Goal: Find specific page/section: Find specific page/section

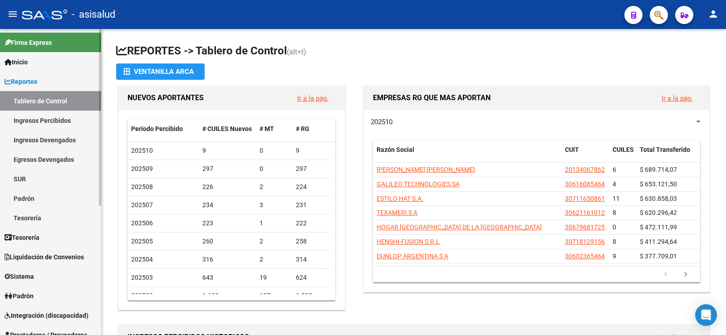
click at [36, 79] on span "Reportes" at bounding box center [21, 82] width 33 height 10
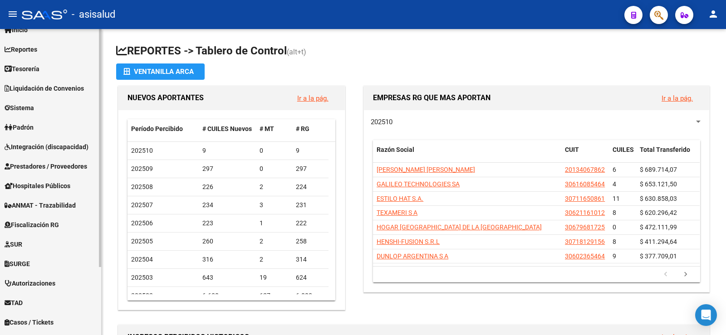
scroll to position [88, 0]
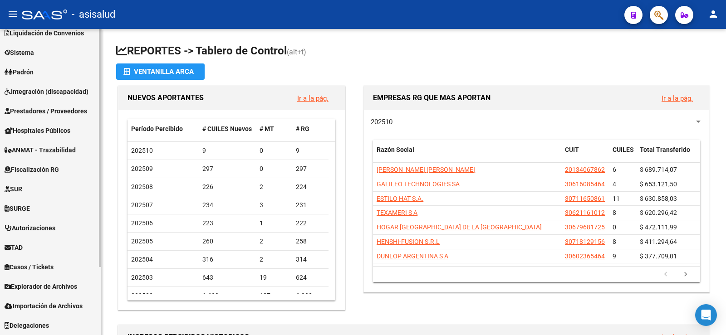
click at [37, 285] on span "Explorador de Archivos" at bounding box center [41, 287] width 73 height 10
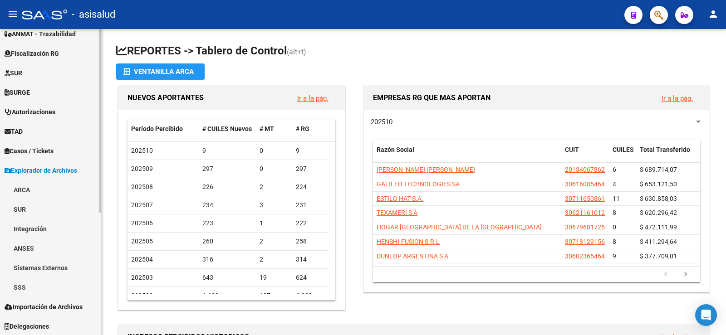
scroll to position [205, 0]
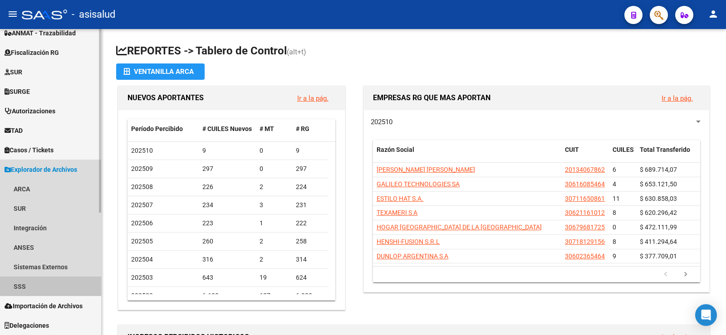
click at [25, 285] on link "SSS" at bounding box center [50, 287] width 101 height 20
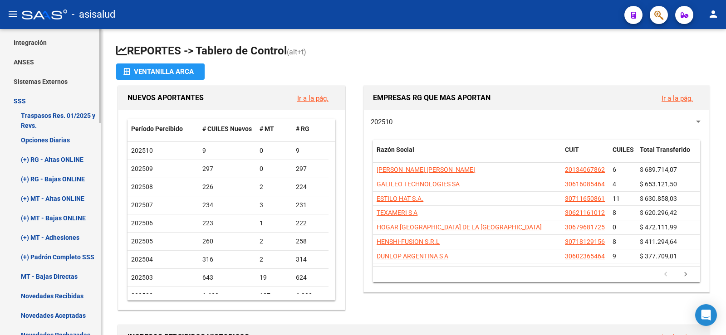
scroll to position [432, 0]
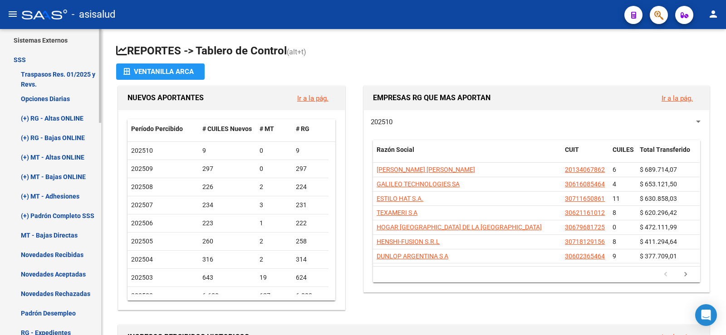
click at [72, 118] on link "(+) RG - Altas ONLINE" at bounding box center [50, 118] width 101 height 20
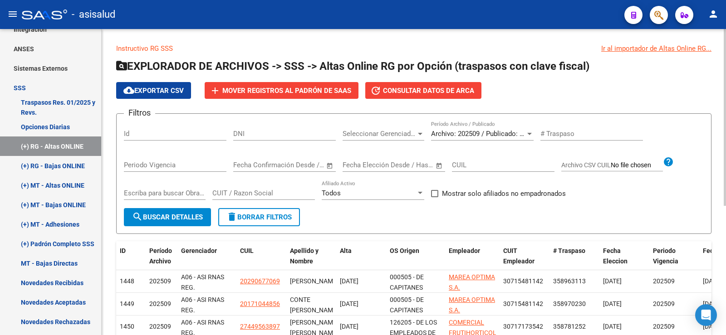
scroll to position [386, 0]
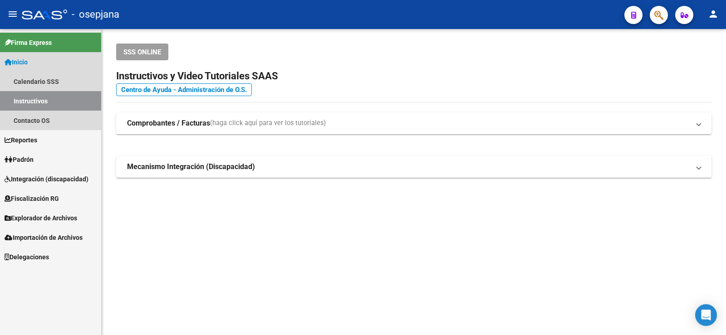
click at [20, 61] on span "Inicio" at bounding box center [16, 62] width 23 height 10
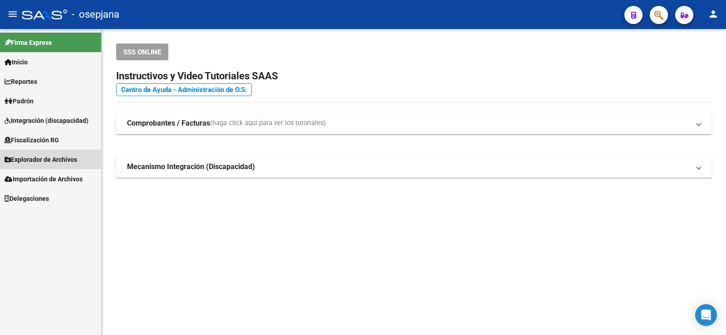
click at [36, 154] on link "Explorador de Archivos" at bounding box center [50, 160] width 101 height 20
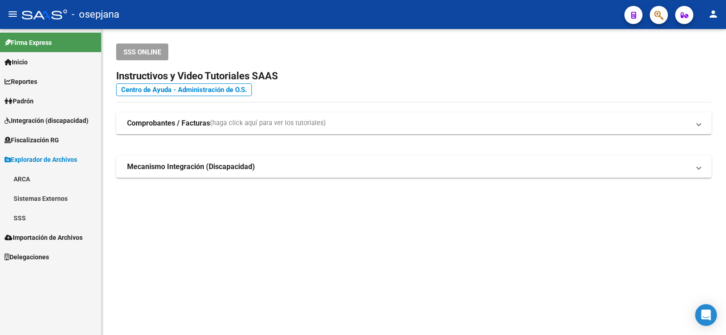
click at [18, 211] on link "SSS" at bounding box center [50, 218] width 101 height 20
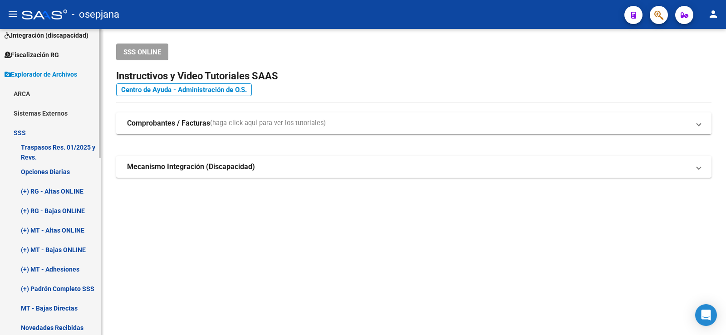
scroll to position [91, 0]
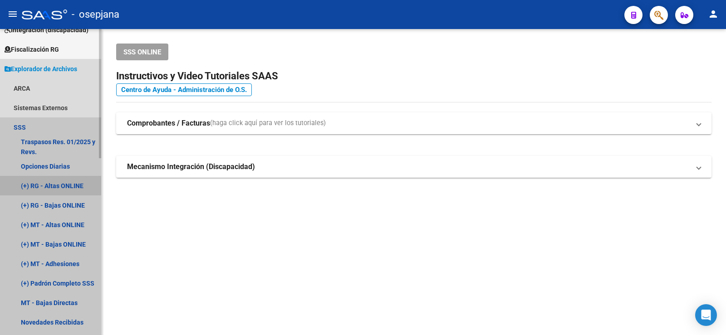
click at [47, 186] on link "(+) RG - Altas ONLINE" at bounding box center [50, 186] width 101 height 20
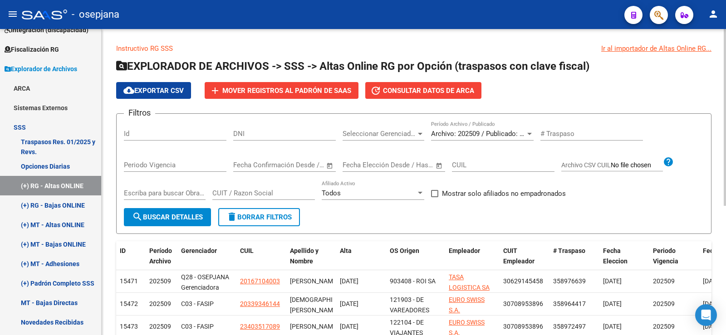
click at [528, 135] on div at bounding box center [529, 134] width 5 height 2
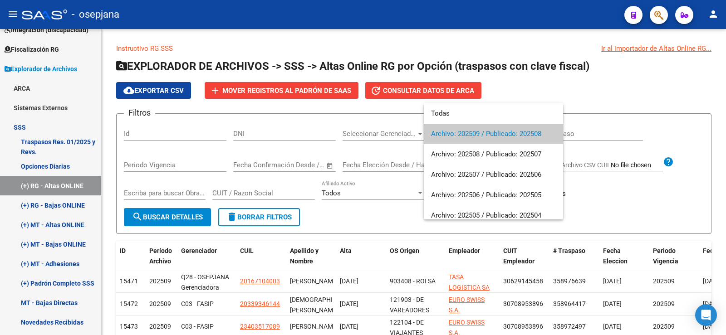
click at [543, 93] on div at bounding box center [363, 167] width 726 height 335
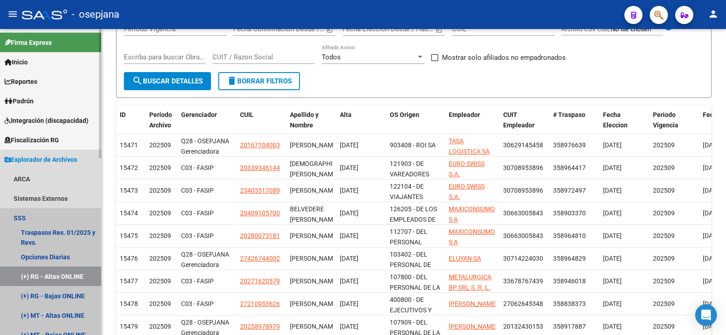
click at [24, 214] on link "SSS" at bounding box center [50, 218] width 101 height 20
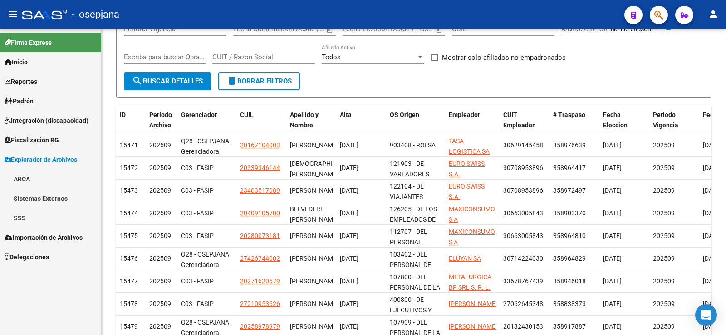
click at [22, 212] on link "SSS" at bounding box center [50, 218] width 101 height 20
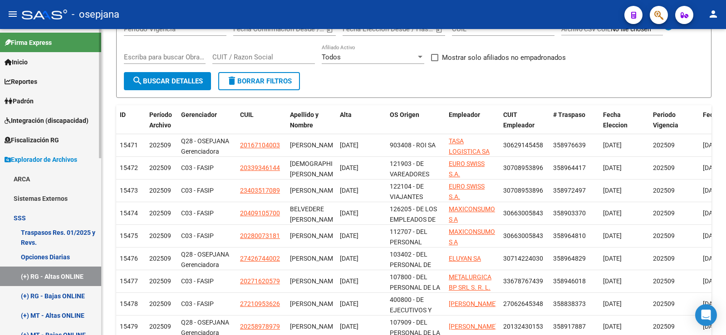
click at [36, 234] on link "Traspasos Res. 01/2025 y Revs." at bounding box center [50, 238] width 101 height 20
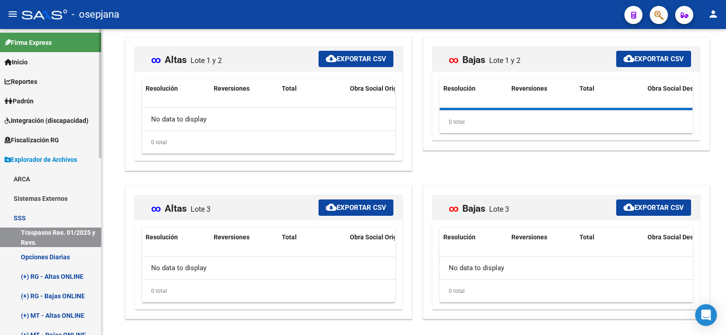
scroll to position [84, 0]
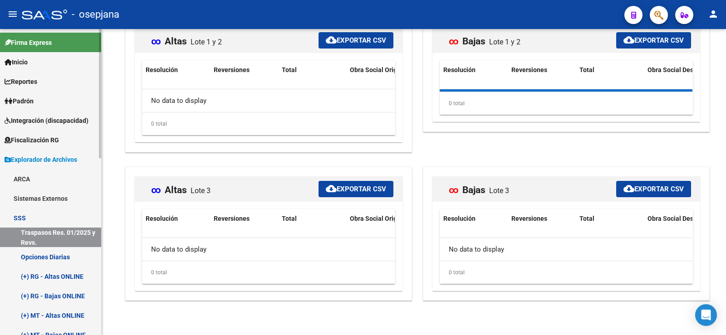
click at [44, 275] on link "(+) RG - Altas ONLINE" at bounding box center [50, 277] width 101 height 20
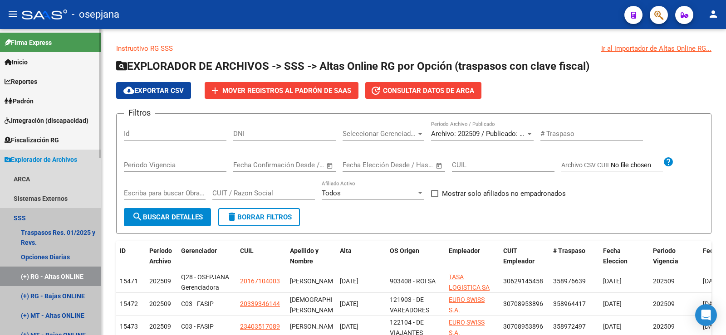
click at [25, 216] on link "SSS" at bounding box center [50, 218] width 101 height 20
